Goal: Task Accomplishment & Management: Manage account settings

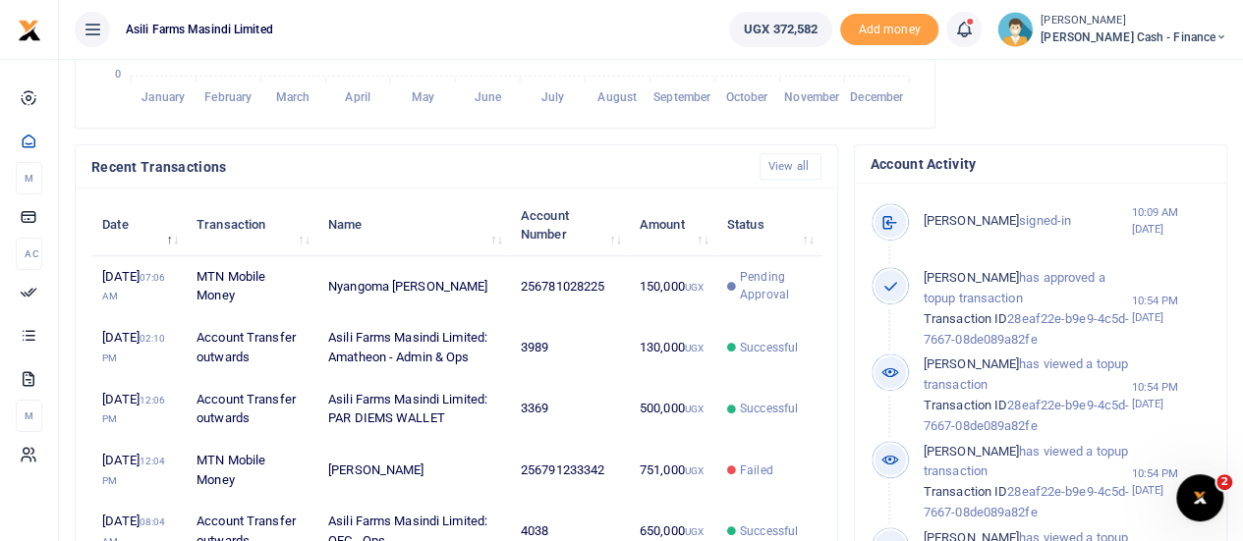
scroll to position [590, 0]
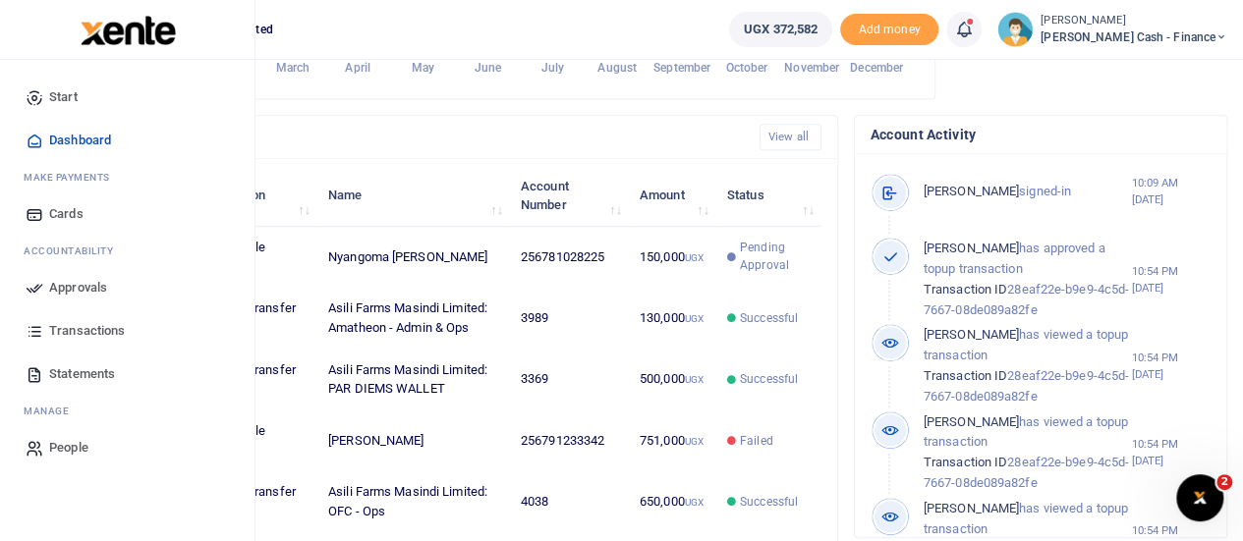
click at [58, 280] on span "Approvals" at bounding box center [78, 288] width 58 height 20
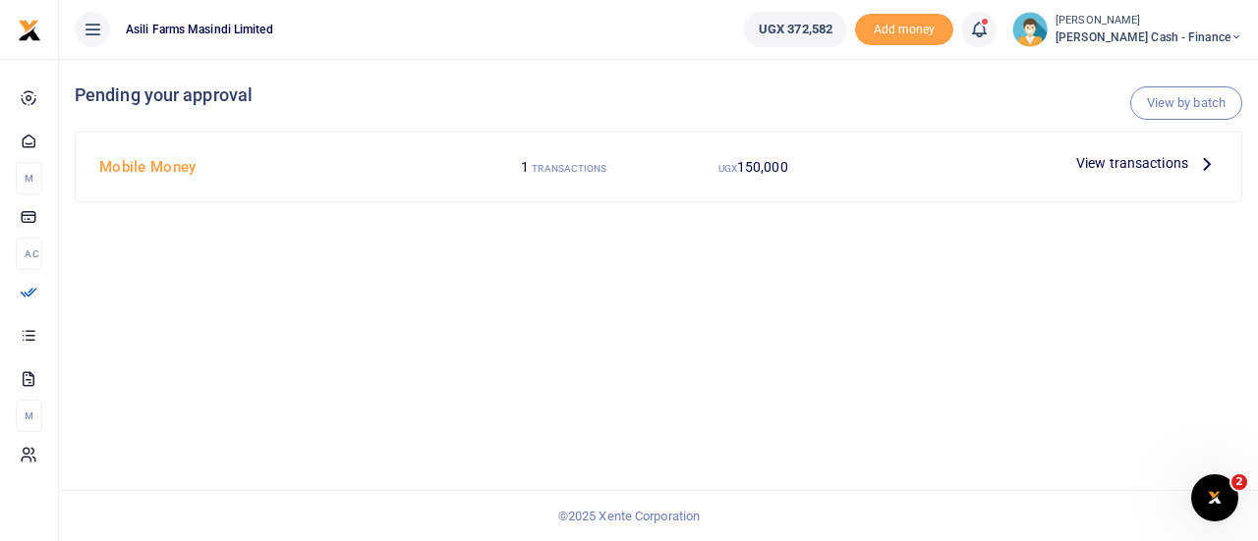
click at [1203, 162] on icon at bounding box center [1207, 163] width 22 height 22
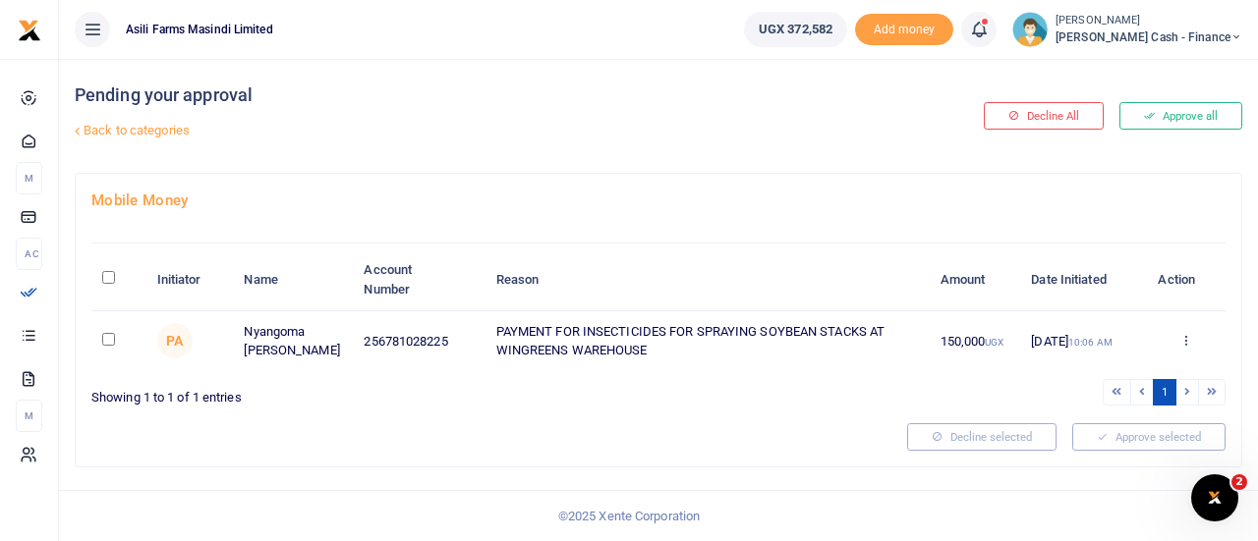
click at [106, 277] on input "\a \a : activate to sort column descending" at bounding box center [108, 277] width 13 height 13
checkbox input "true"
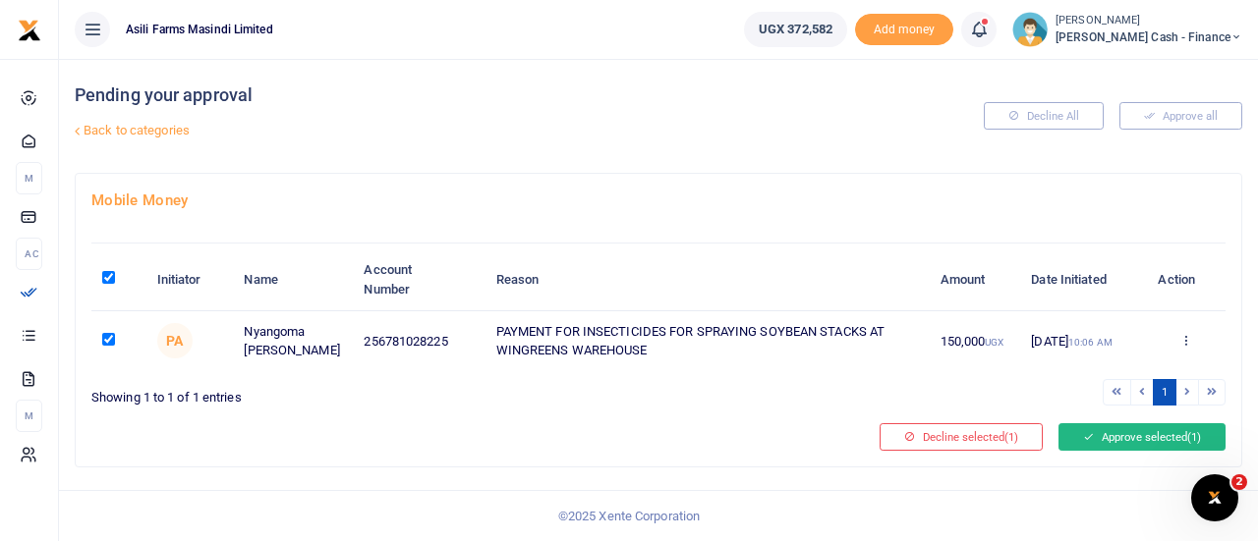
click at [1120, 437] on button "Approve selected (1)" at bounding box center [1141, 438] width 167 height 28
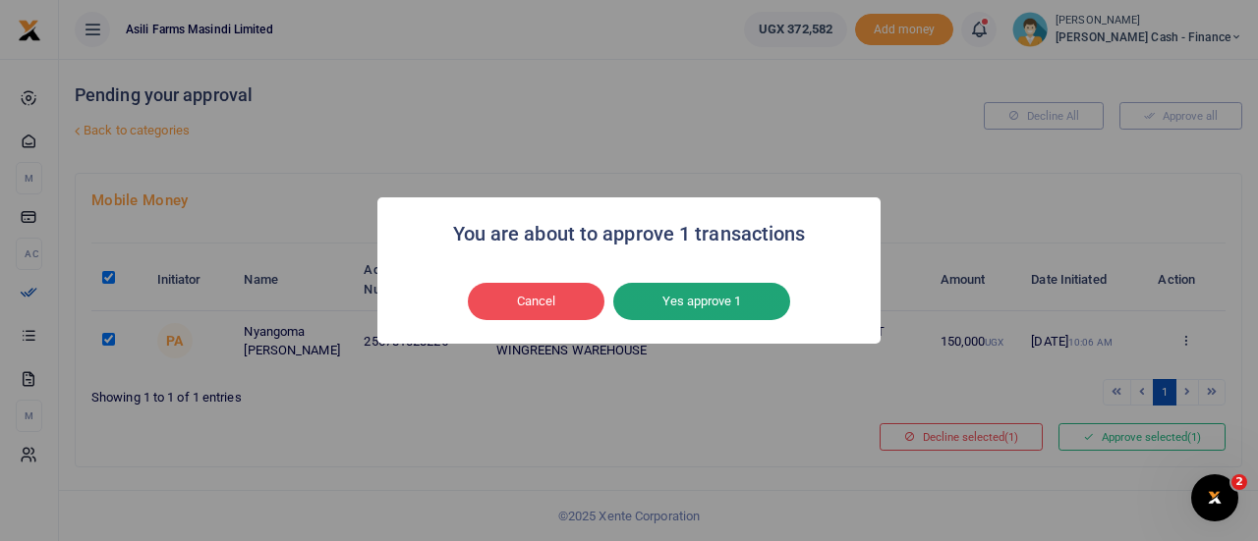
click at [734, 312] on button "Yes approve 1" at bounding box center [701, 301] width 177 height 37
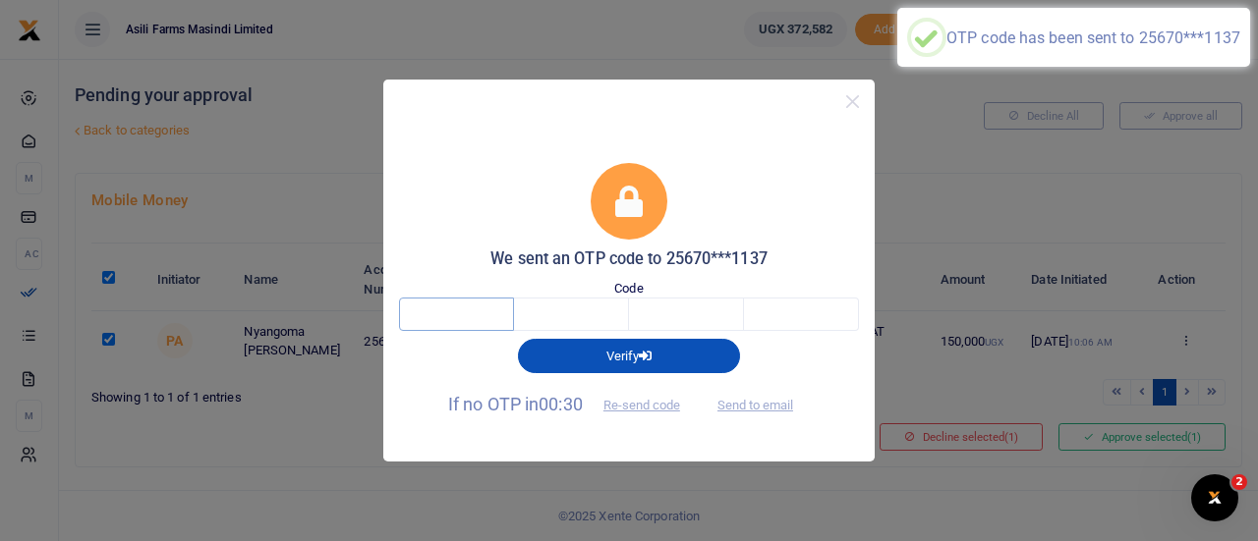
click at [453, 325] on input "text" at bounding box center [456, 314] width 115 height 33
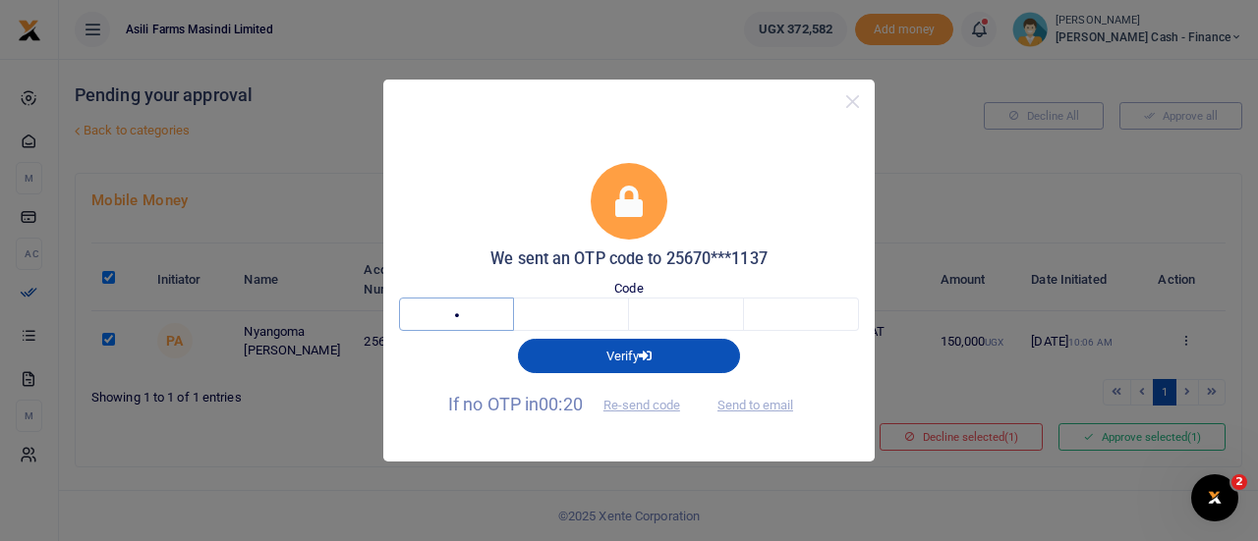
type input "7"
type input "3"
type input "6"
type input "7"
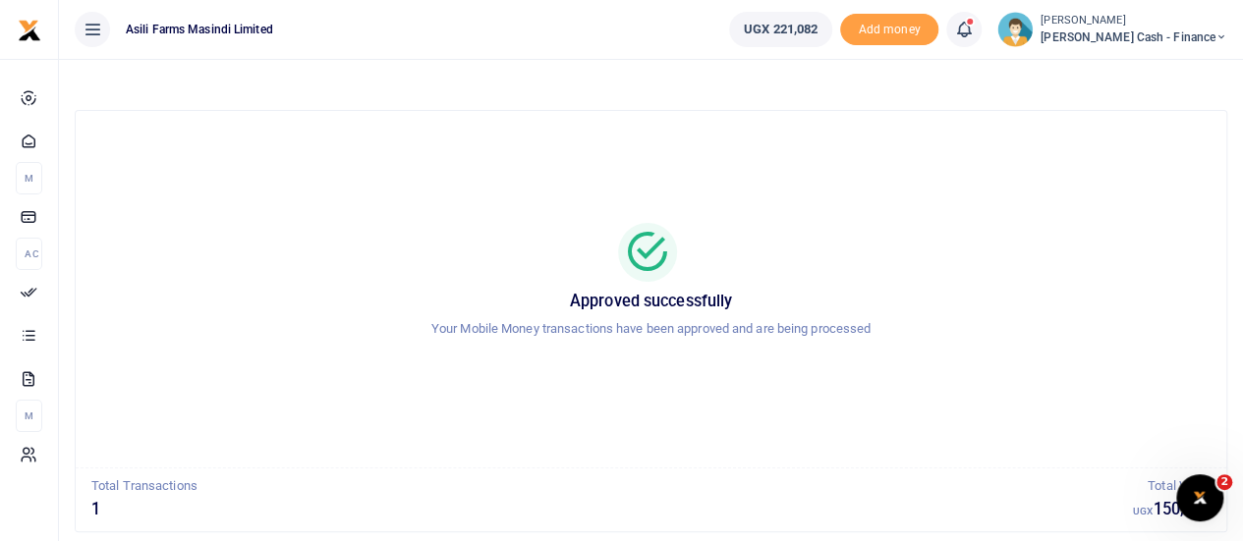
click at [1191, 41] on span "Petty Cash - Finance" at bounding box center [1134, 37] width 187 height 18
click at [1150, 63] on link "Switch accounts" at bounding box center [1086, 72] width 155 height 28
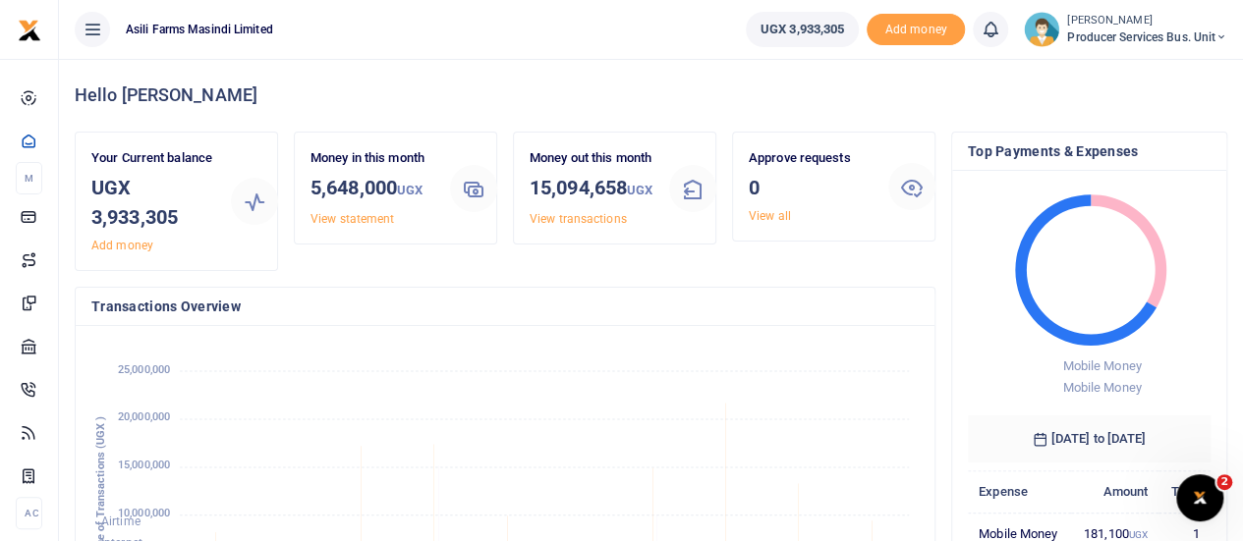
click at [1203, 37] on span "Producer Services Bus. Unit" at bounding box center [1147, 37] width 160 height 18
